Goal: Task Accomplishment & Management: Use online tool/utility

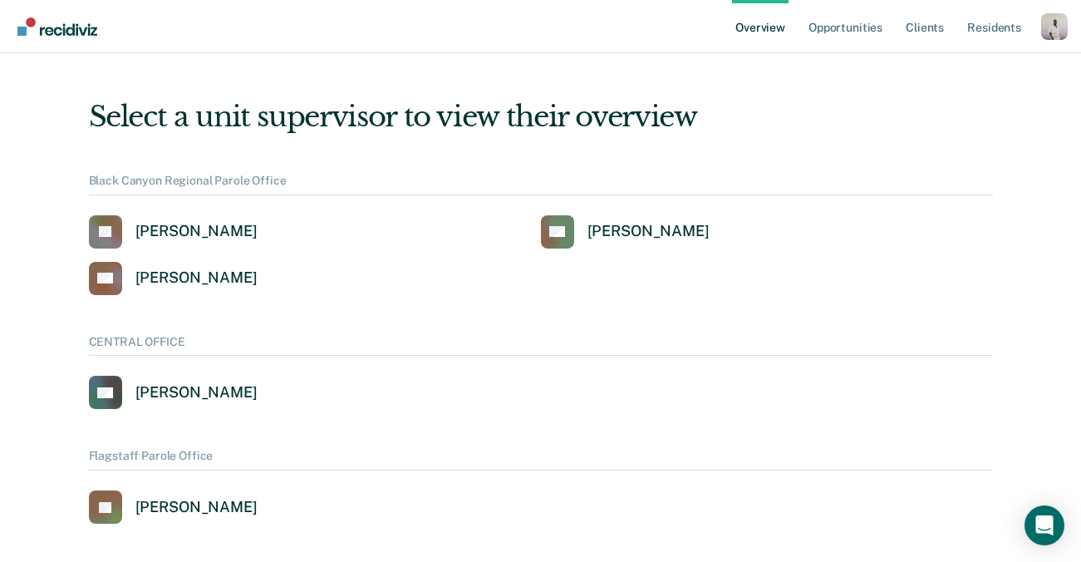
click at [1051, 33] on div "Profile dropdown button" at bounding box center [1054, 26] width 27 height 27
click at [926, 68] on link "Profile" at bounding box center [988, 67] width 134 height 14
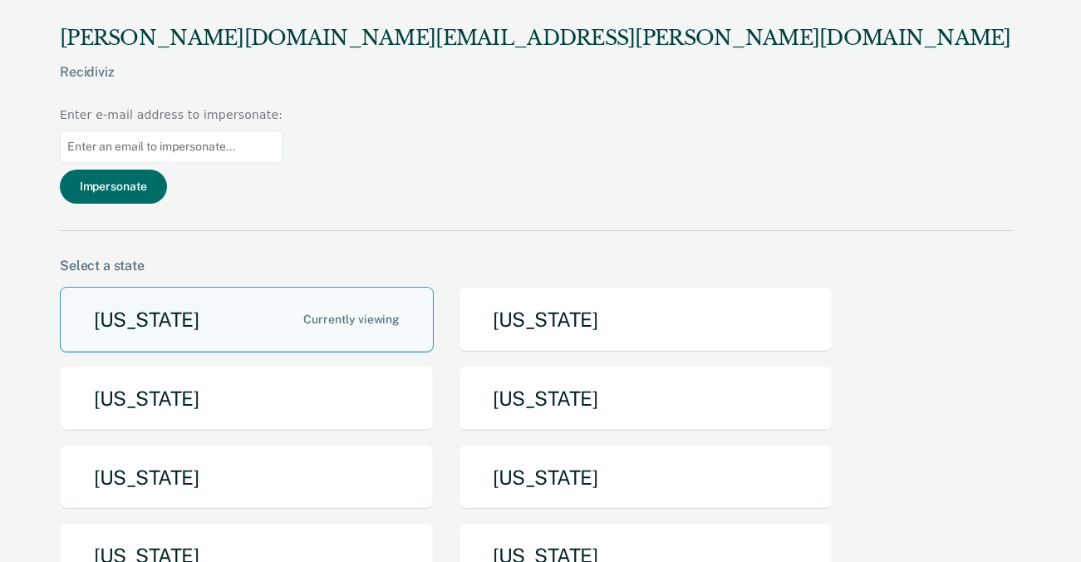
click at [283, 130] on input at bounding box center [171, 146] width 223 height 32
paste input "[PERSON_NAME][EMAIL_ADDRESS][PERSON_NAME][DOMAIN_NAME][US_STATE]"
type input "[PERSON_NAME][EMAIL_ADDRESS][PERSON_NAME][DOMAIN_NAME][US_STATE]"
click at [167, 170] on button "Impersonate" at bounding box center [113, 187] width 107 height 34
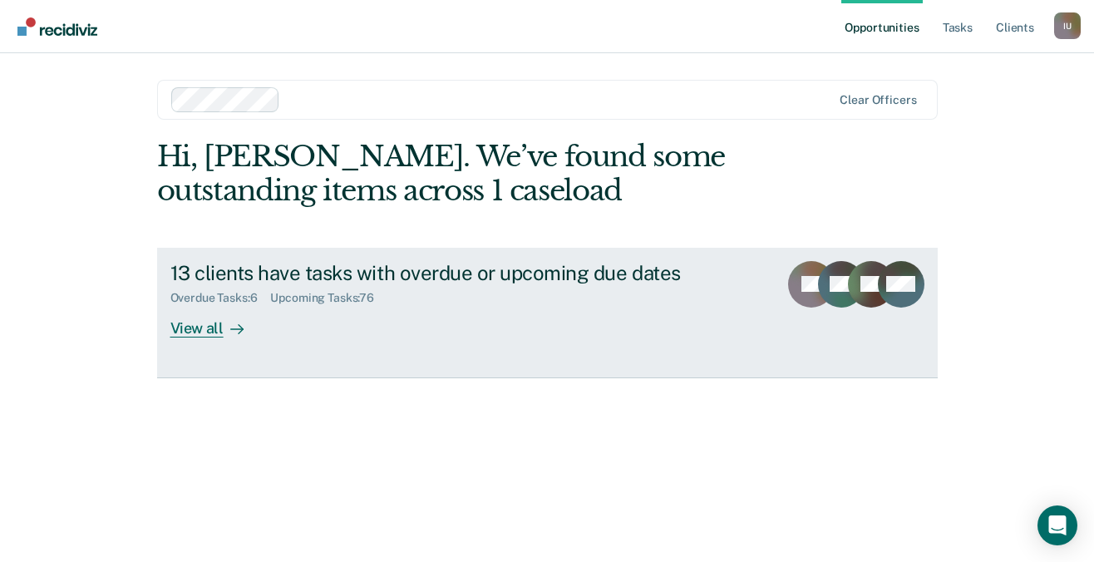
click at [324, 295] on div "Upcoming Tasks : 76" at bounding box center [328, 298] width 117 height 14
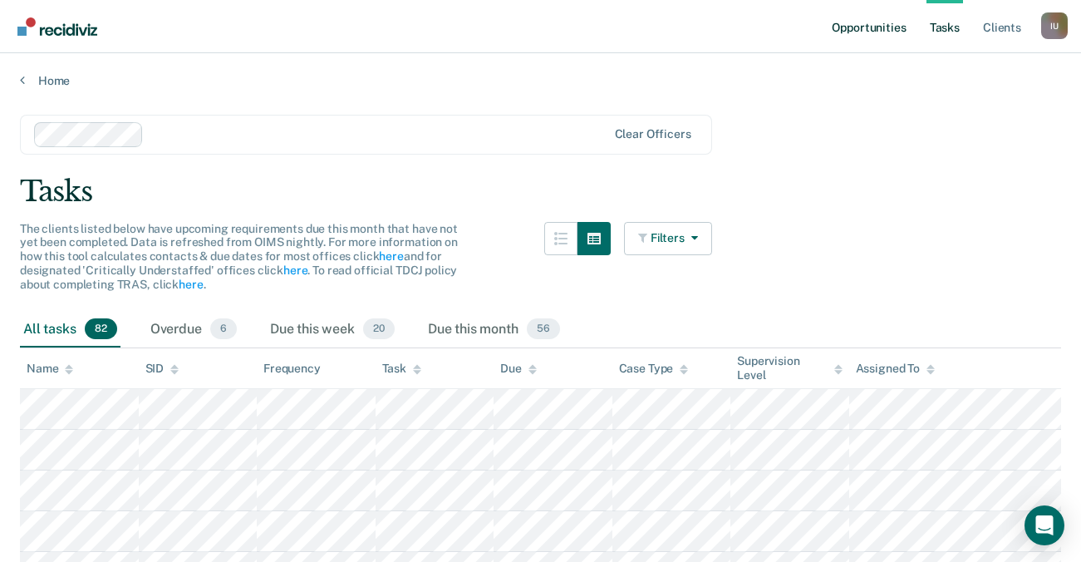
click at [905, 23] on link "Opportunities" at bounding box center [869, 26] width 81 height 53
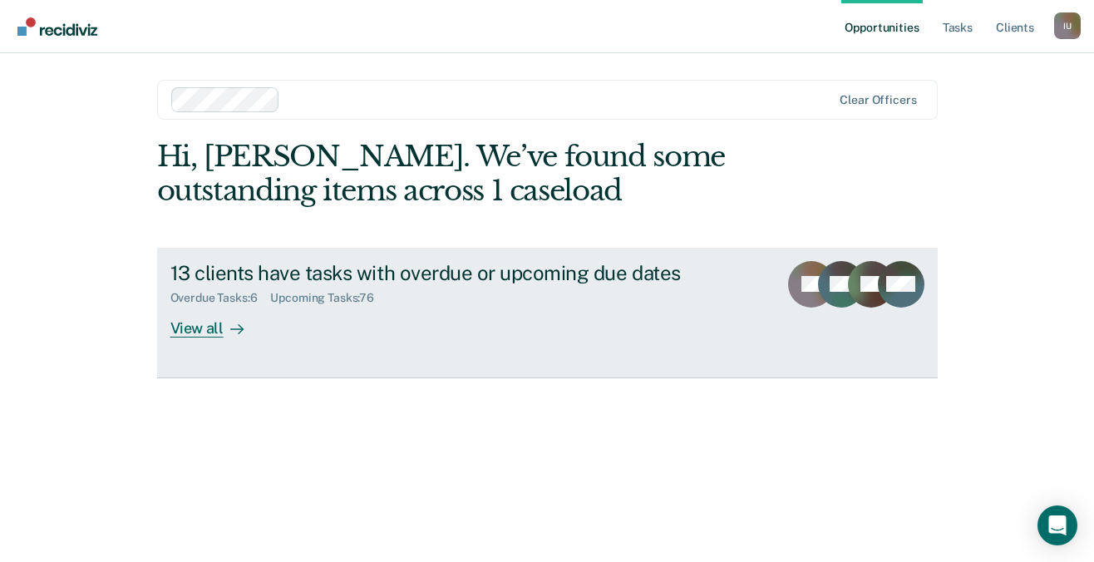
click at [455, 289] on div "Overdue Tasks : 6 Upcoming Tasks : 76" at bounding box center [461, 294] width 583 height 21
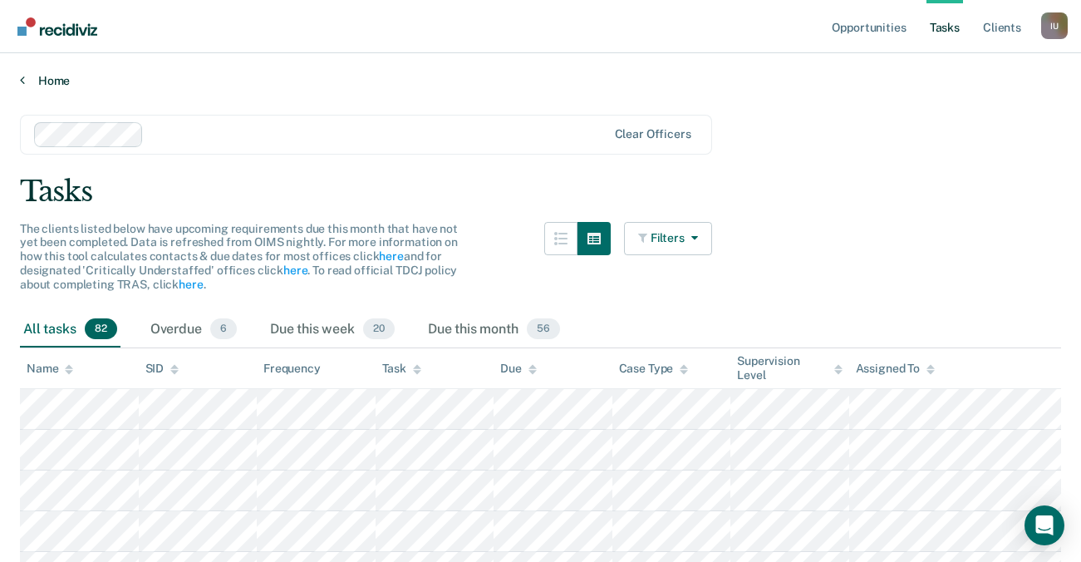
click at [31, 81] on link "Home" at bounding box center [540, 80] width 1041 height 15
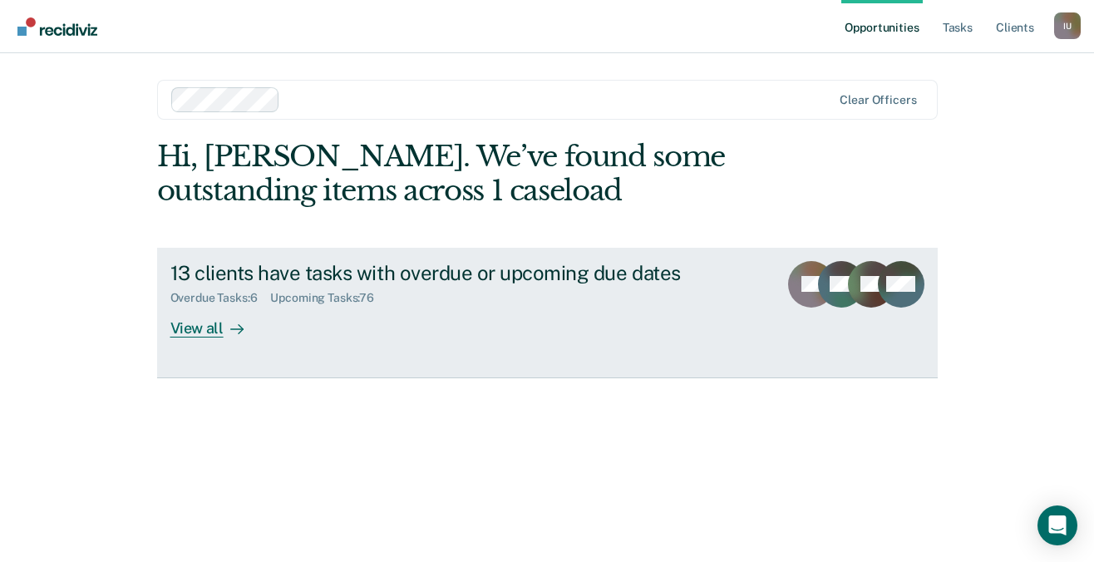
click at [230, 335] on div at bounding box center [234, 327] width 20 height 19
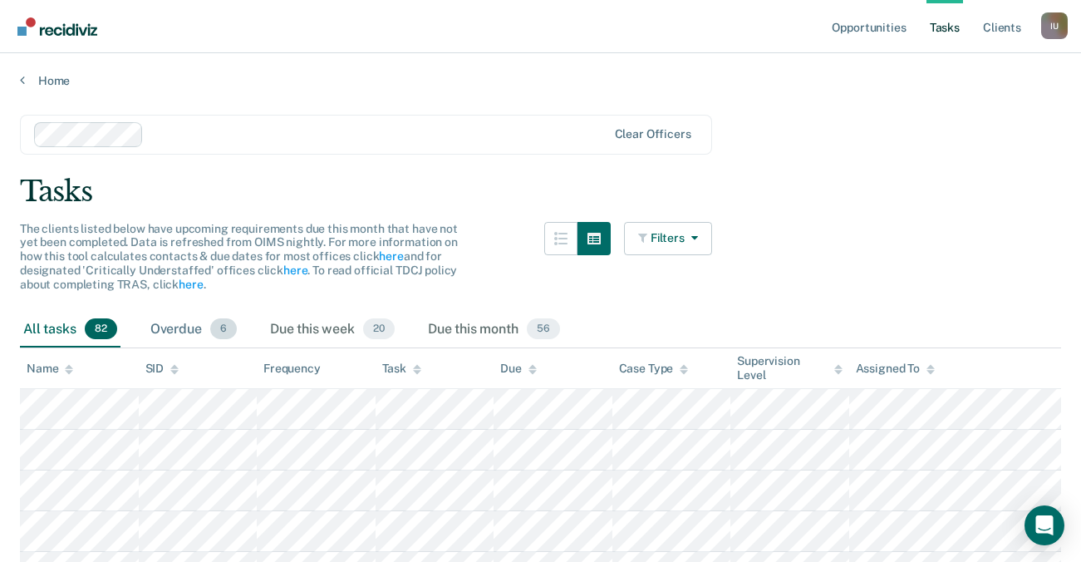
click at [229, 333] on span "6" at bounding box center [223, 329] width 27 height 22
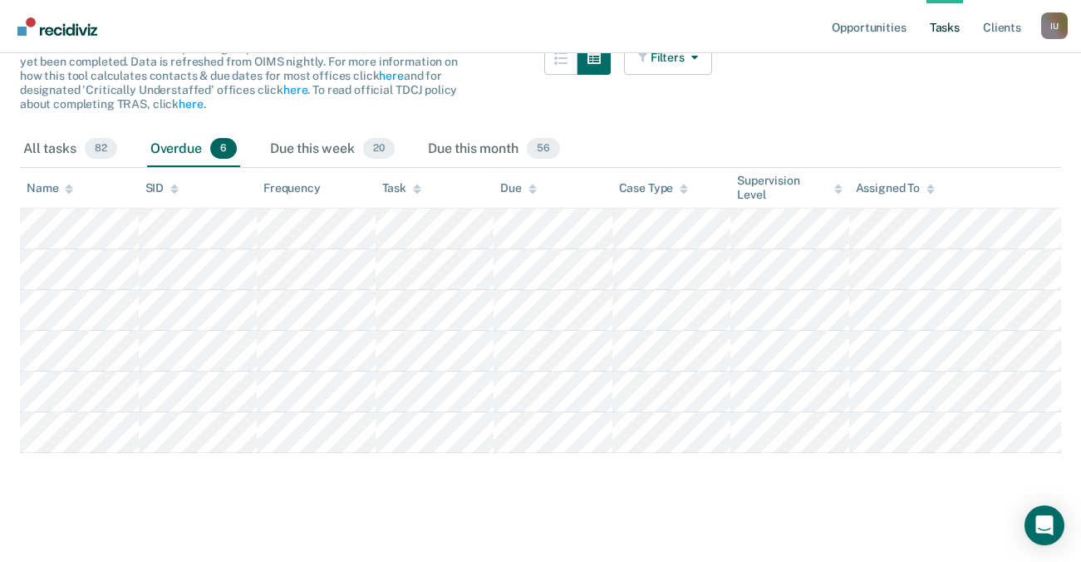
scroll to position [229, 0]
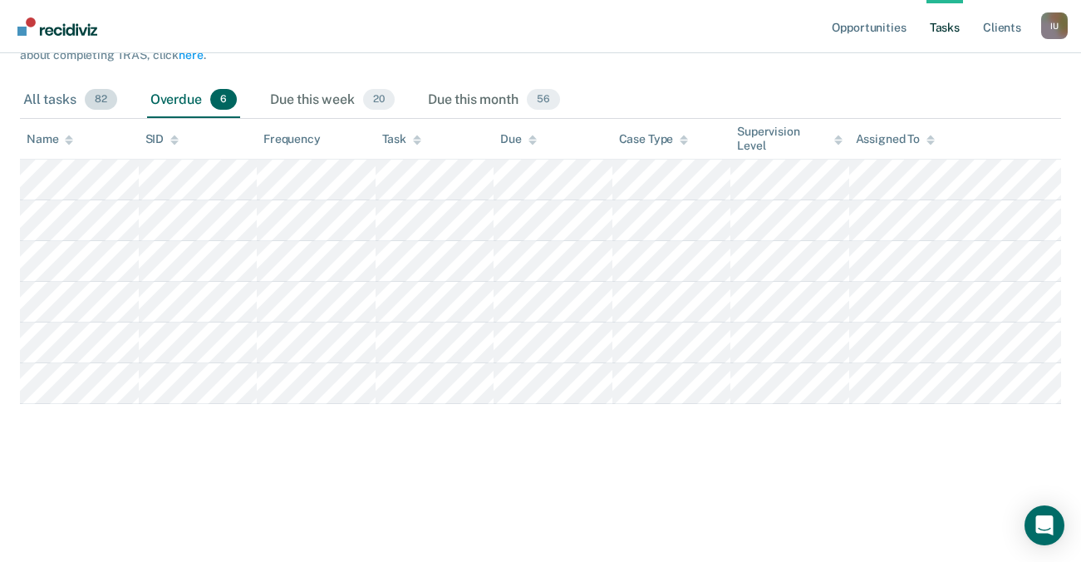
click at [69, 94] on div "All tasks 82" at bounding box center [70, 100] width 101 height 37
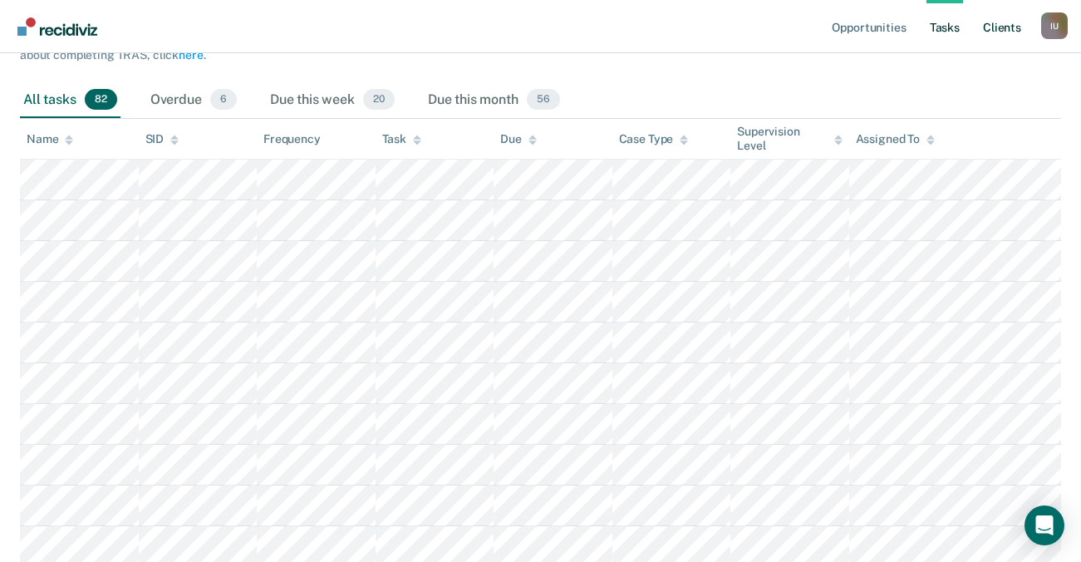
click at [991, 25] on link "Client s" at bounding box center [1002, 26] width 45 height 53
